Goal: Find specific page/section: Find specific page/section

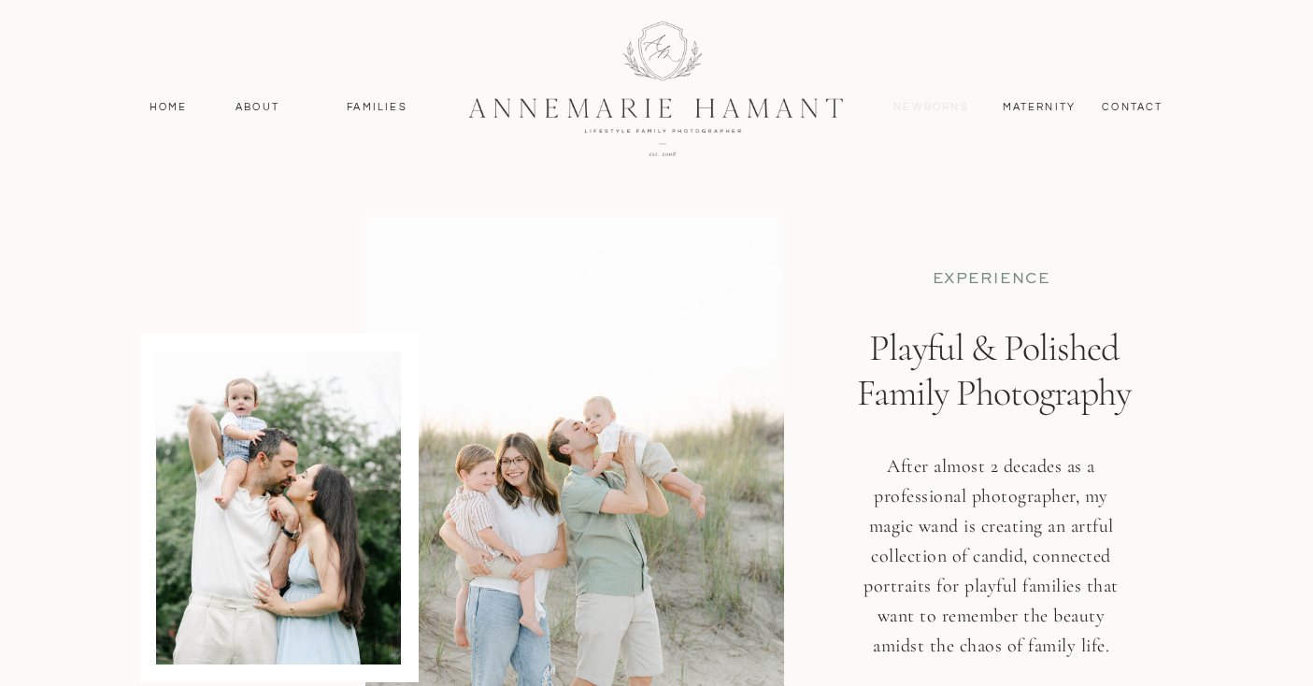
click at [932, 108] on nav "Newborns" at bounding box center [932, 107] width 90 height 17
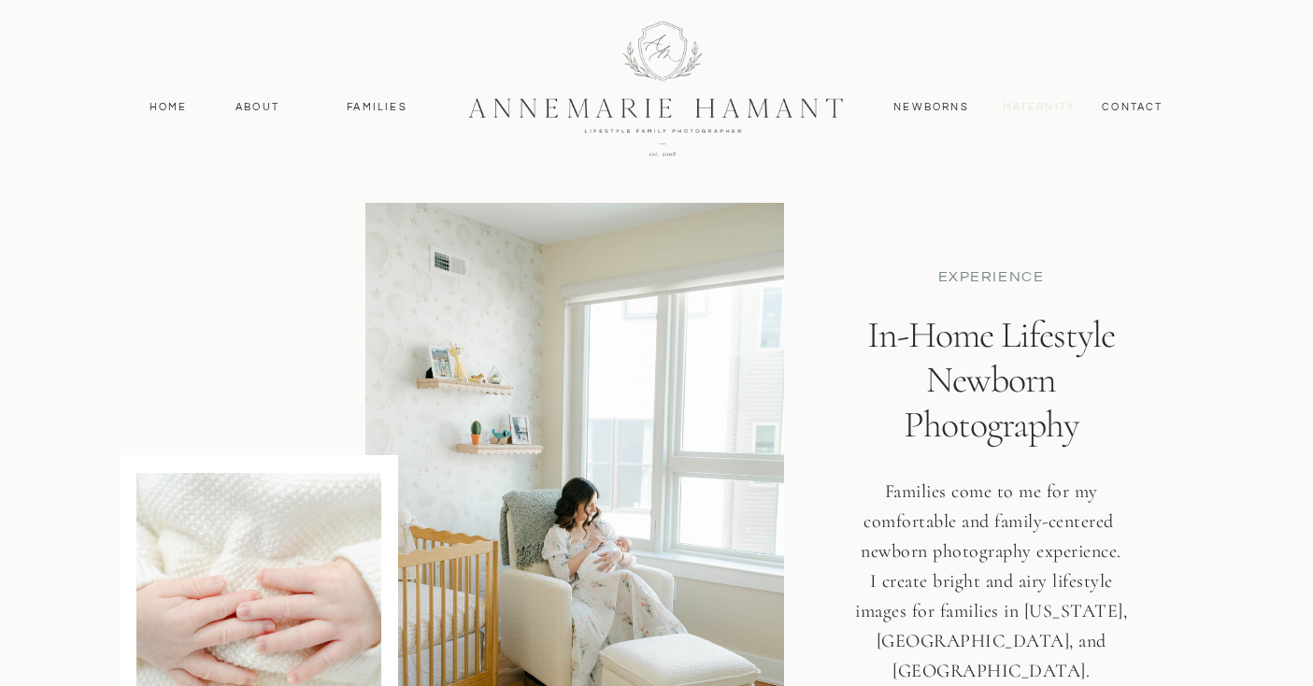
click at [1061, 103] on nav "MAternity" at bounding box center [1038, 107] width 72 height 17
